Goal: Task Accomplishment & Management: Manage account settings

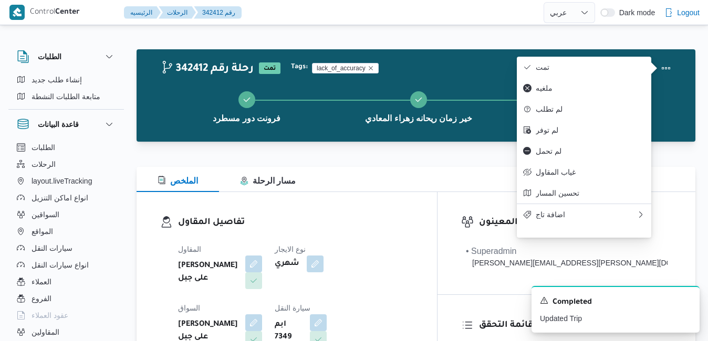
select select "ar"
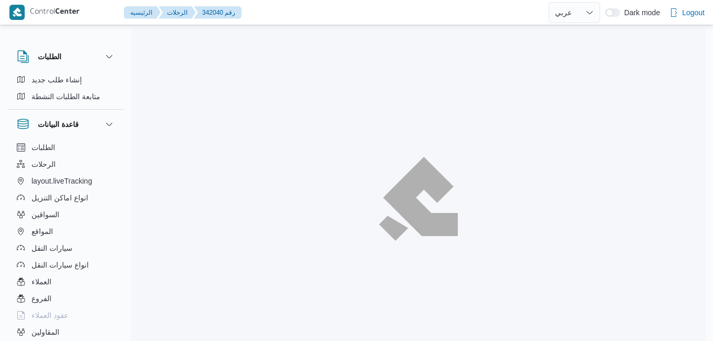
select select "ar"
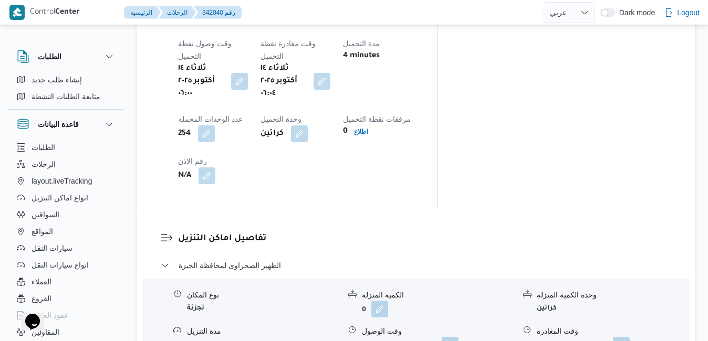
scroll to position [882, 0]
click at [447, 335] on button "button" at bounding box center [449, 343] width 17 height 17
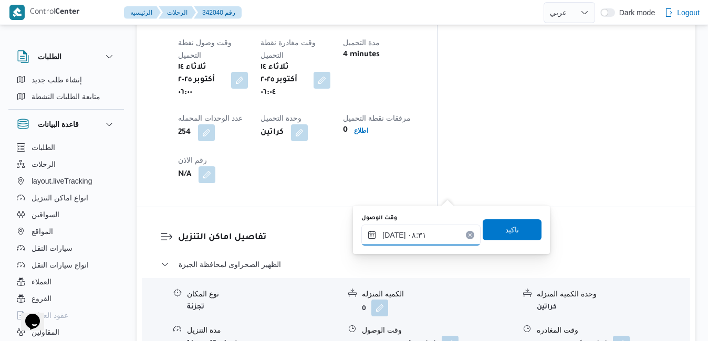
click at [381, 242] on input "[DATE] ٠٨:٣١" at bounding box center [420, 235] width 119 height 21
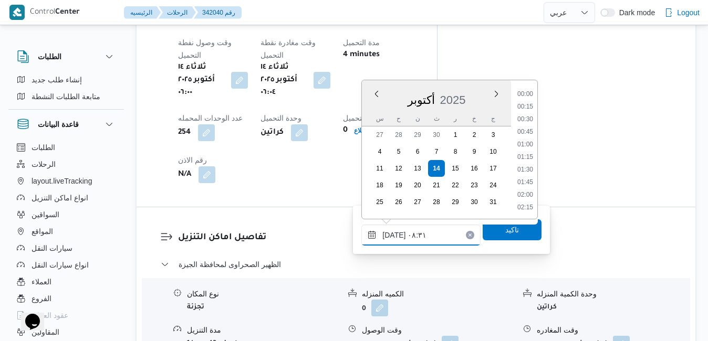
scroll to position [364, 0]
click at [527, 93] on li "07:15" at bounding box center [525, 95] width 24 height 10
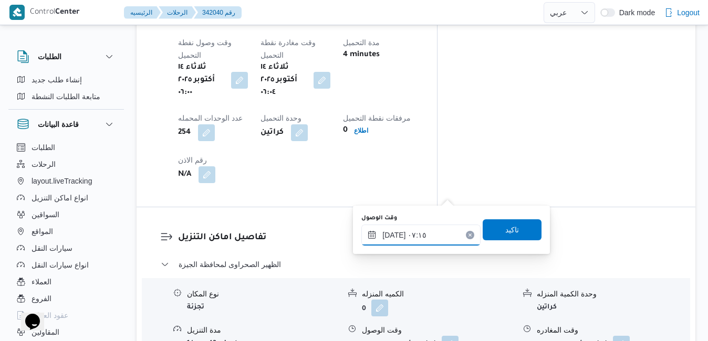
click at [395, 237] on input "[DATE] ٠٧:١٥" at bounding box center [420, 235] width 119 height 21
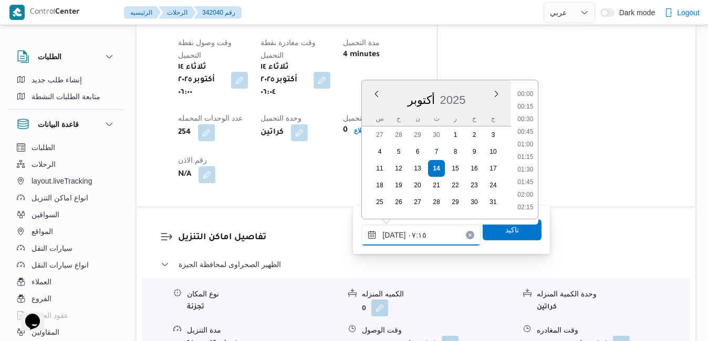
scroll to position [301, 0]
type input "[DATE] ٠٧:١٠"
click at [482, 231] on span "تاكيد" at bounding box center [511, 229] width 59 height 21
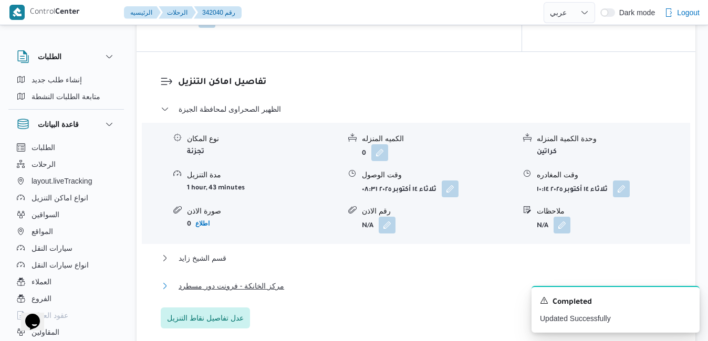
click at [349, 285] on button "مركز الخانكة - فرونت دور مسطرد" at bounding box center [416, 286] width 511 height 13
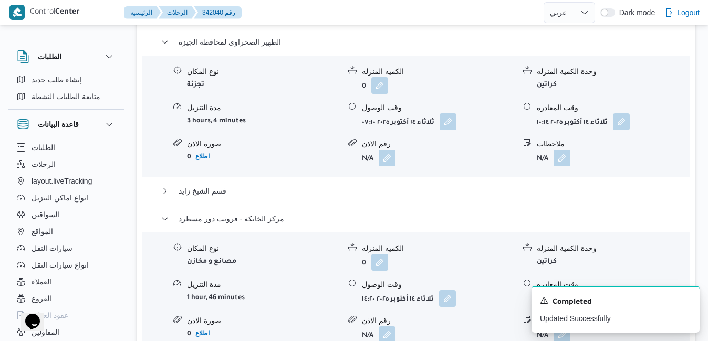
scroll to position [1134, 0]
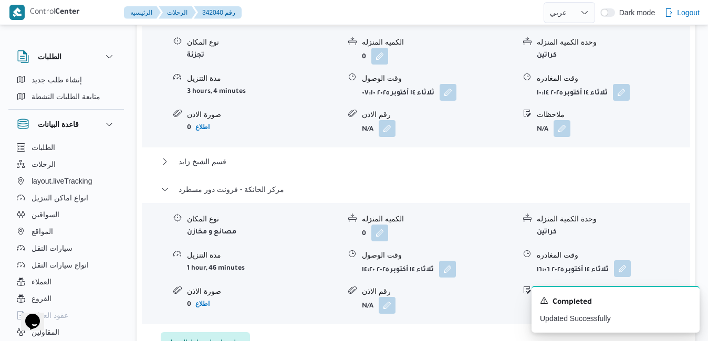
click at [620, 260] on button "button" at bounding box center [622, 268] width 17 height 17
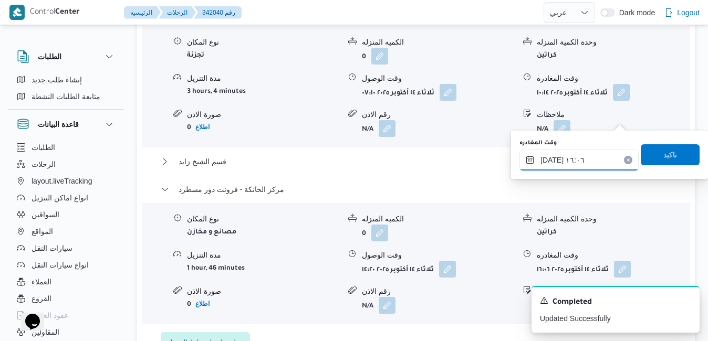
click at [575, 161] on input "[DATE] ١٦:٠٦" at bounding box center [578, 160] width 119 height 21
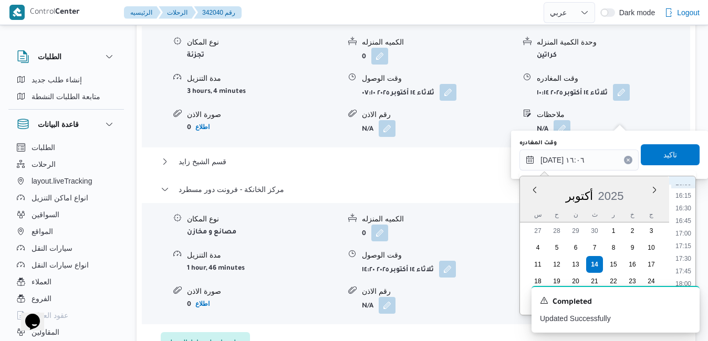
scroll to position [849, 0]
click at [697, 279] on div "A new notification appears Completed Updated Successfully" at bounding box center [603, 310] width 210 height 64
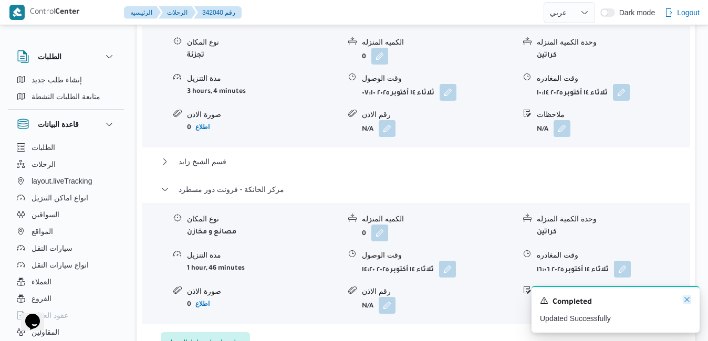
click at [688, 299] on icon "Dismiss toast" at bounding box center [686, 299] width 8 height 8
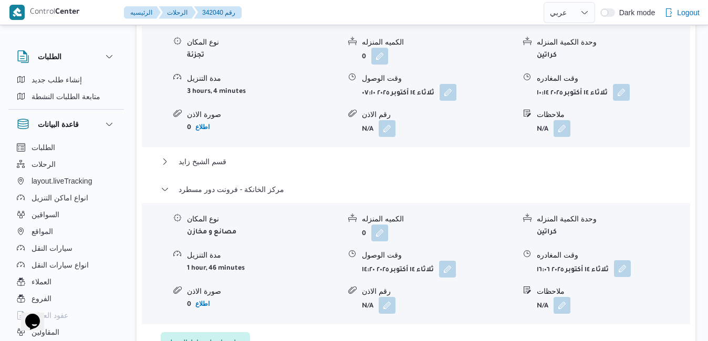
click at [621, 260] on button "button" at bounding box center [622, 268] width 17 height 17
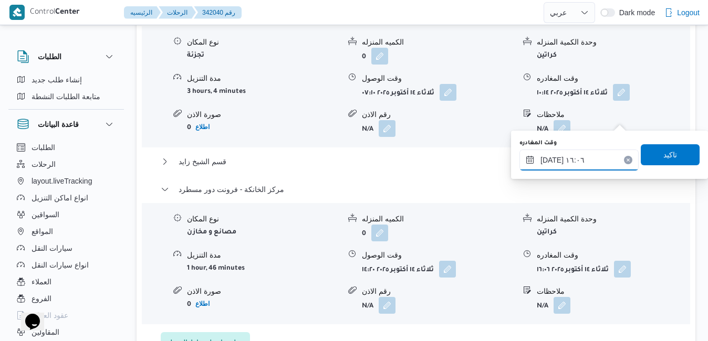
click at [583, 166] on input "[DATE] ١٦:٠٦" at bounding box center [578, 160] width 119 height 21
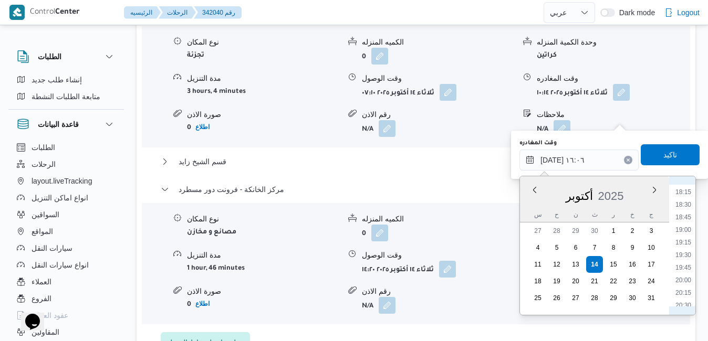
scroll to position [955, 0]
click at [681, 216] on li "19:30" at bounding box center [683, 217] width 24 height 10
type input "[DATE] ١٩:٣٠"
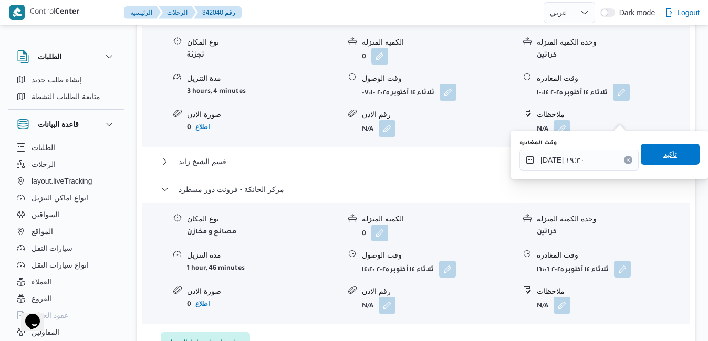
click at [665, 161] on span "تاكيد" at bounding box center [670, 154] width 14 height 13
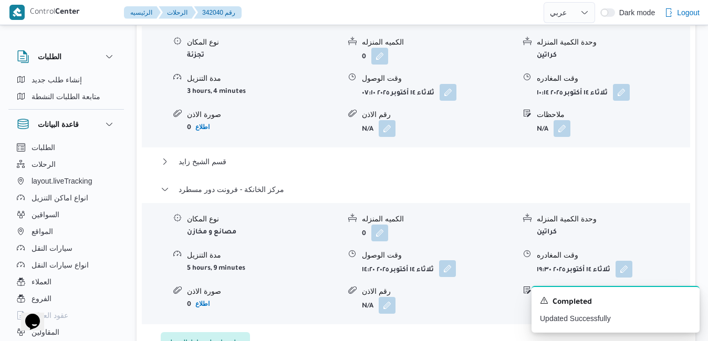
click at [450, 260] on button "button" at bounding box center [447, 268] width 17 height 17
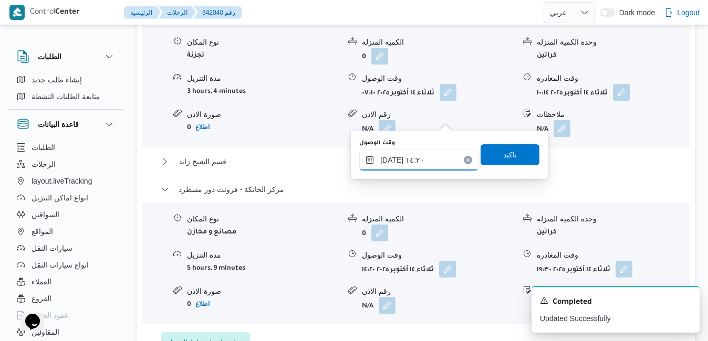
click at [406, 160] on input "[DATE] ١٤:٢٠" at bounding box center [418, 160] width 119 height 21
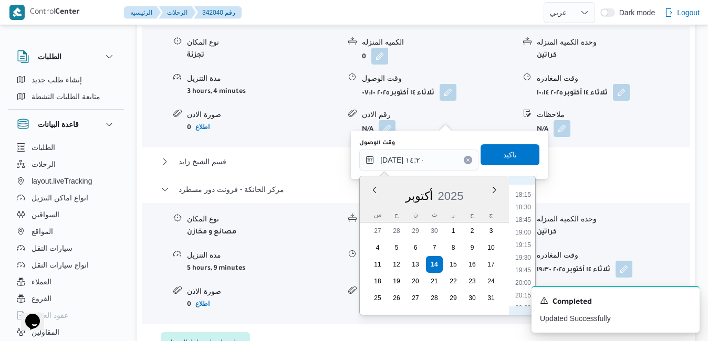
scroll to position [875, 0]
click at [526, 275] on li "19:00" at bounding box center [523, 272] width 24 height 10
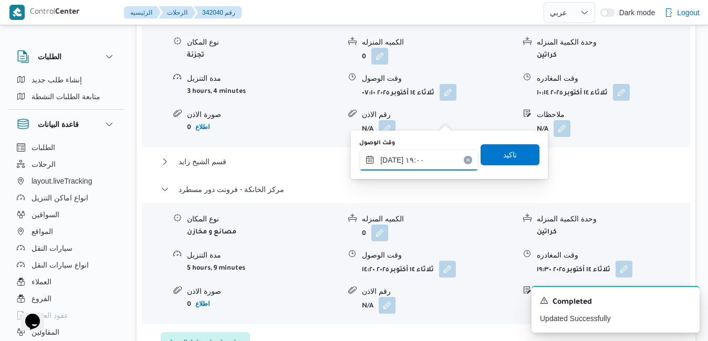
click at [392, 162] on input "[DATE] ١٩:٠٠" at bounding box center [418, 160] width 119 height 21
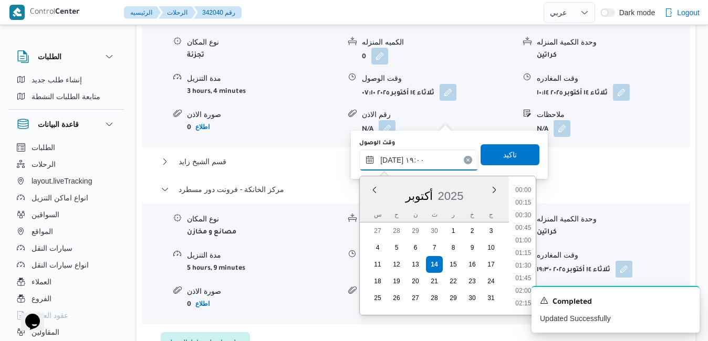
click at [392, 162] on input "[DATE] ١٩:٠٠" at bounding box center [418, 160] width 119 height 21
type input "[DATE] ١٩:١٥"
click at [503, 159] on span "تاكيد" at bounding box center [510, 155] width 14 height 13
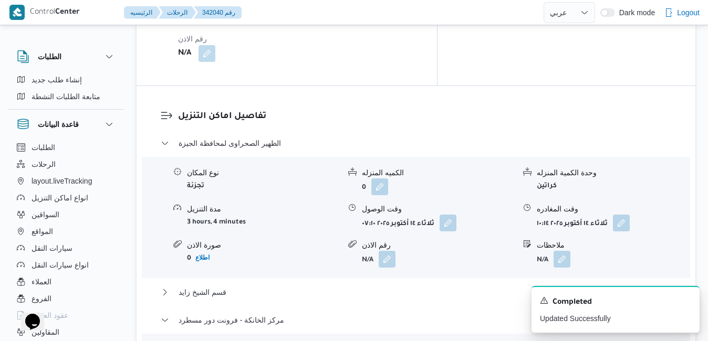
scroll to position [987, 0]
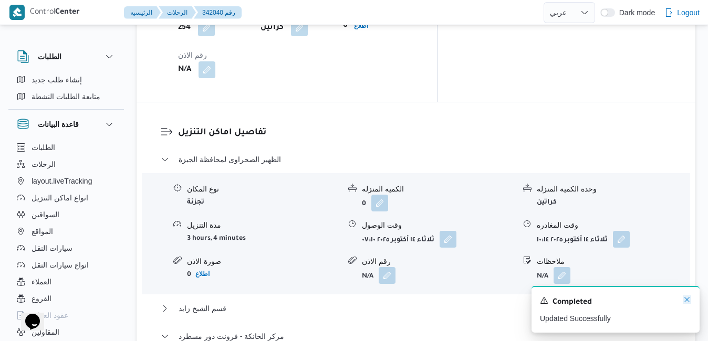
click at [688, 298] on icon "Dismiss toast" at bounding box center [686, 299] width 8 height 8
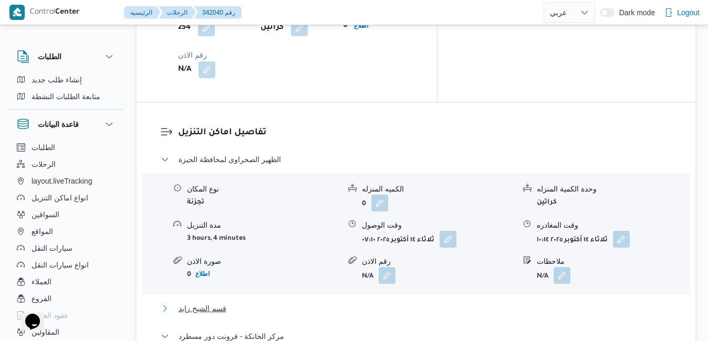
click at [521, 302] on button "قسم الشيخ زايد" at bounding box center [416, 308] width 511 height 13
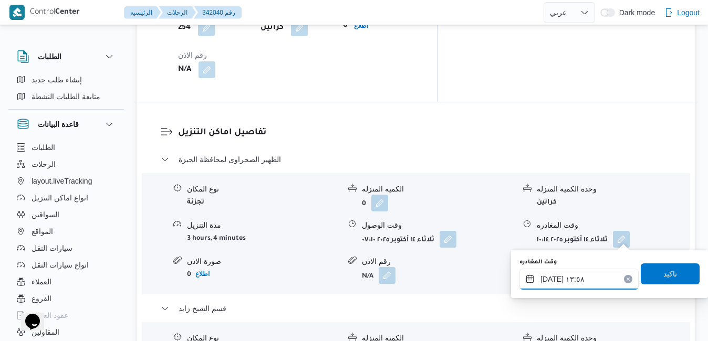
click at [560, 286] on input "[DATE] ١٣:٥٨" at bounding box center [578, 279] width 119 height 21
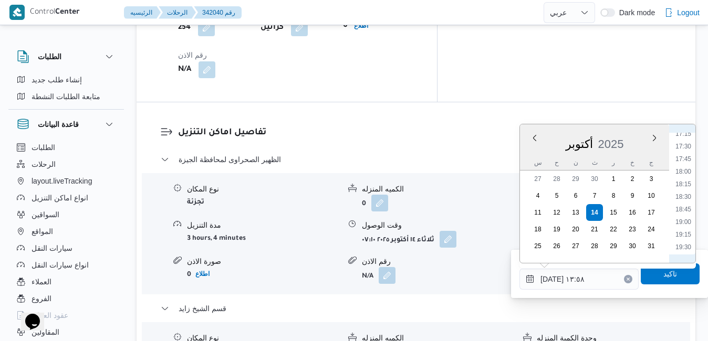
scroll to position [842, 0]
click at [686, 215] on li "18:15" at bounding box center [683, 215] width 24 height 10
type input "[DATE] ١٨:١٥"
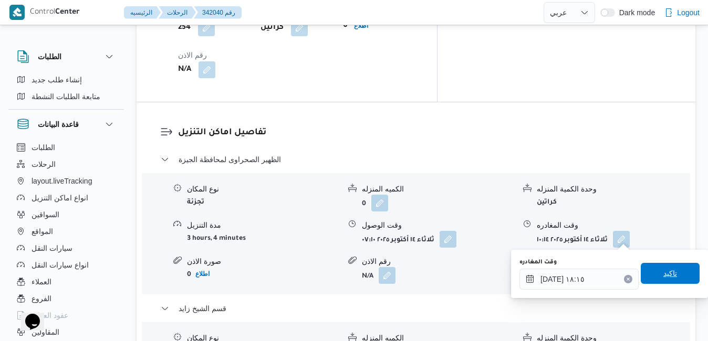
click at [653, 268] on span "تاكيد" at bounding box center [669, 273] width 59 height 21
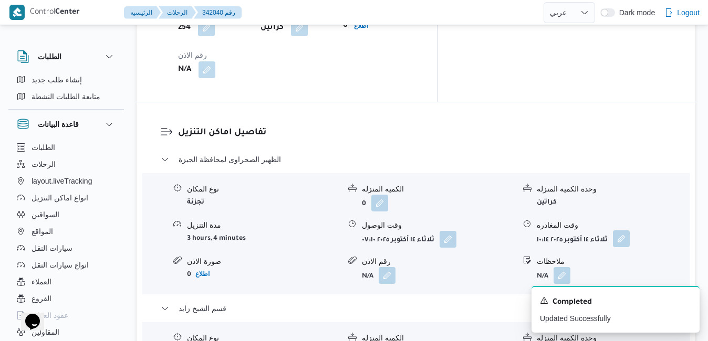
click at [621, 230] on button "button" at bounding box center [621, 238] width 17 height 17
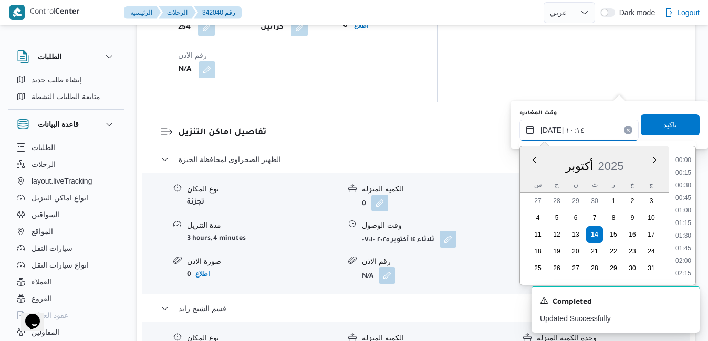
click at [589, 128] on input "[DATE] ١٠:١٤" at bounding box center [578, 130] width 119 height 21
click at [684, 242] on li "12:30" at bounding box center [683, 243] width 24 height 10
type input "[DATE] ١٢:٣٠"
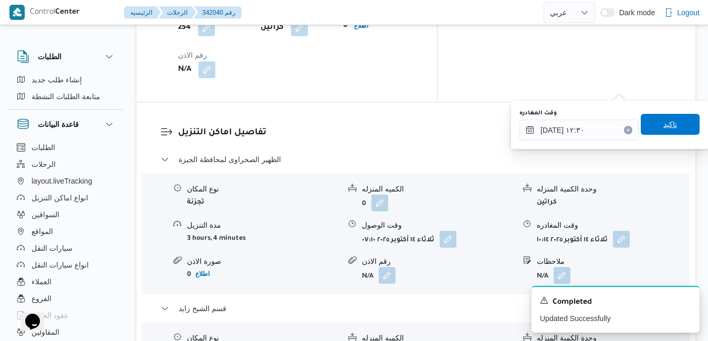
click at [664, 128] on span "تاكيد" at bounding box center [670, 124] width 14 height 13
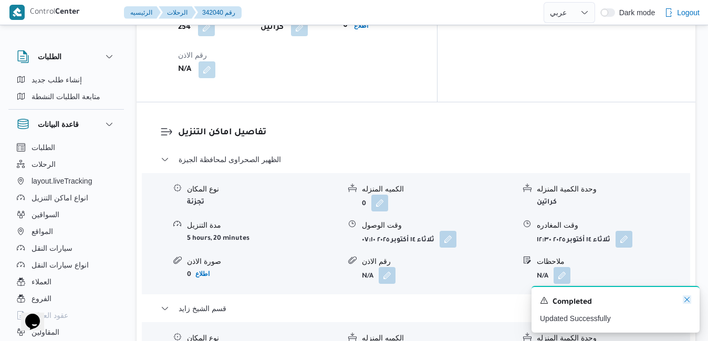
click at [689, 302] on icon "Dismiss toast" at bounding box center [686, 299] width 8 height 8
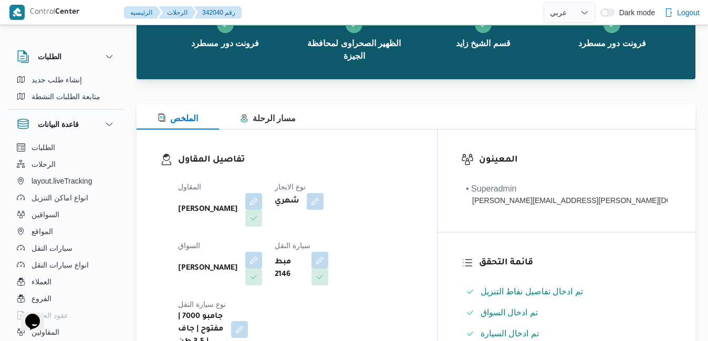
scroll to position [0, 0]
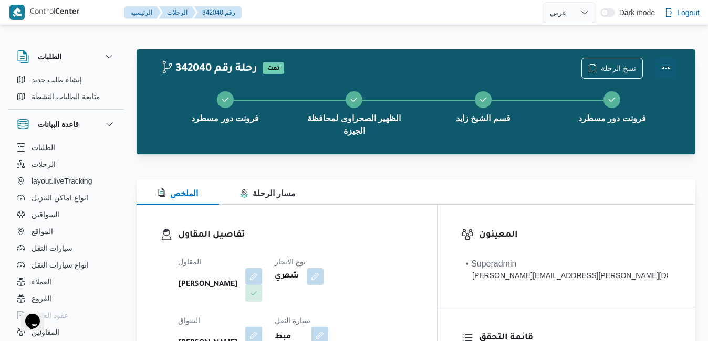
click at [670, 72] on button "Actions" at bounding box center [665, 67] width 21 height 21
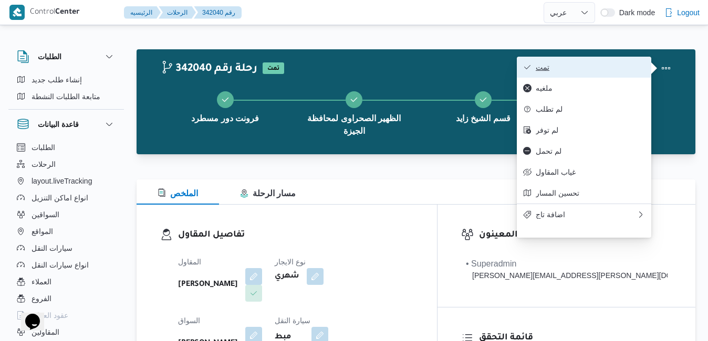
click at [595, 69] on span "تمت" at bounding box center [589, 67] width 109 height 8
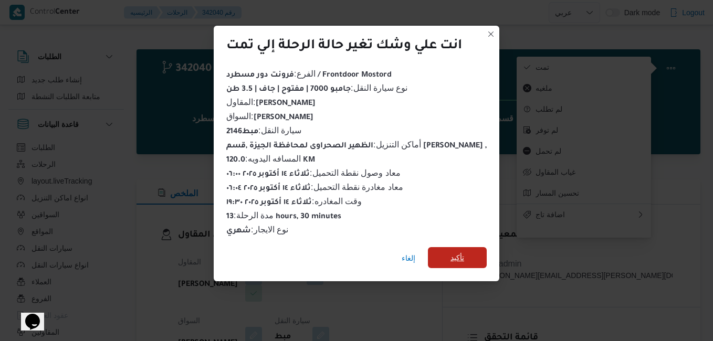
click at [450, 253] on span "تأكيد" at bounding box center [457, 257] width 14 height 13
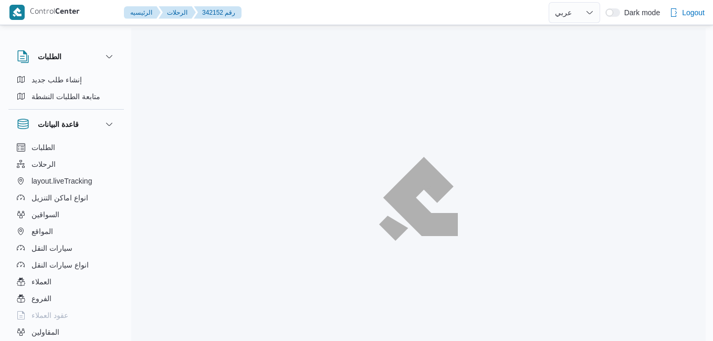
select select "ar"
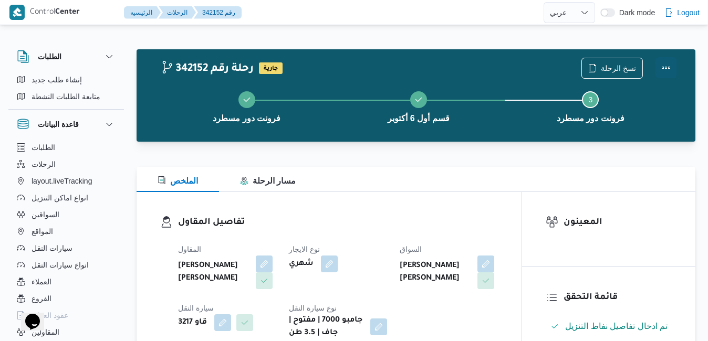
click at [668, 66] on button "Actions" at bounding box center [665, 67] width 21 height 21
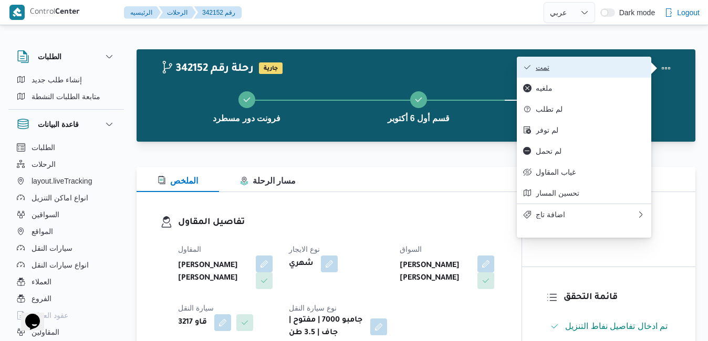
click at [604, 75] on button "تمت" at bounding box center [583, 67] width 134 height 21
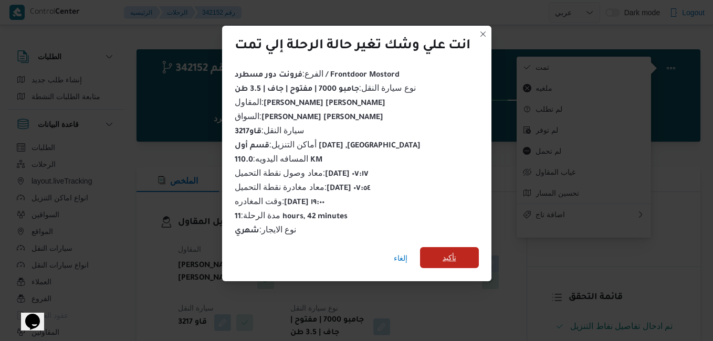
click at [456, 255] on span "تأكيد" at bounding box center [449, 257] width 14 height 13
